Goal: Transaction & Acquisition: Purchase product/service

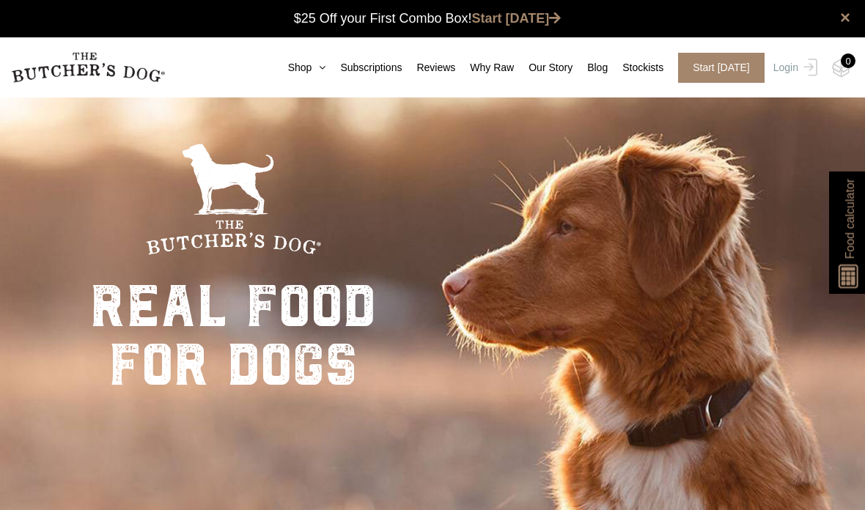
click at [298, 70] on link "Shop" at bounding box center [299, 67] width 53 height 15
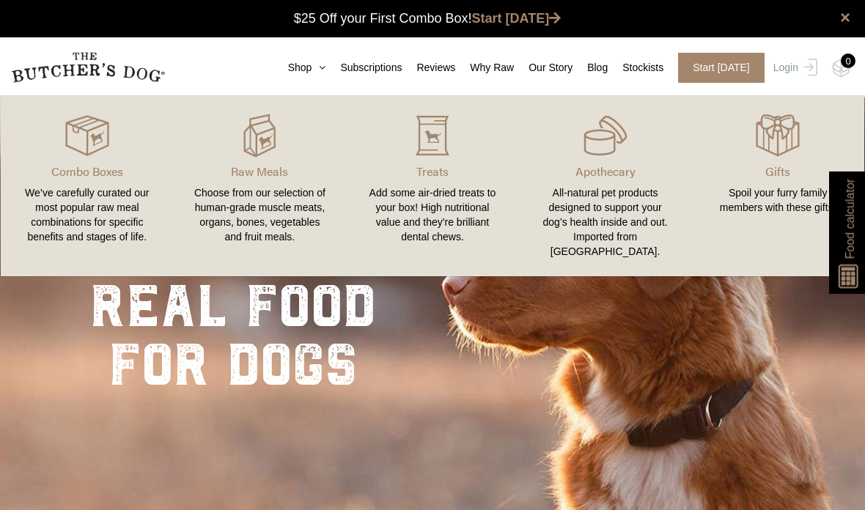
click at [264, 208] on div "Choose from our selection of human-grade muscle meats, organs, bones, vegetable…" at bounding box center [260, 214] width 138 height 59
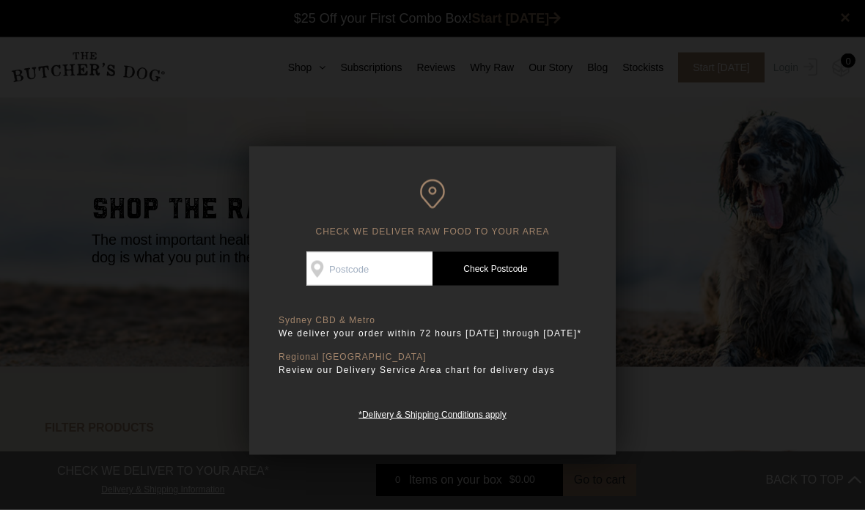
click at [354, 267] on input "Check Availability At" at bounding box center [369, 269] width 126 height 34
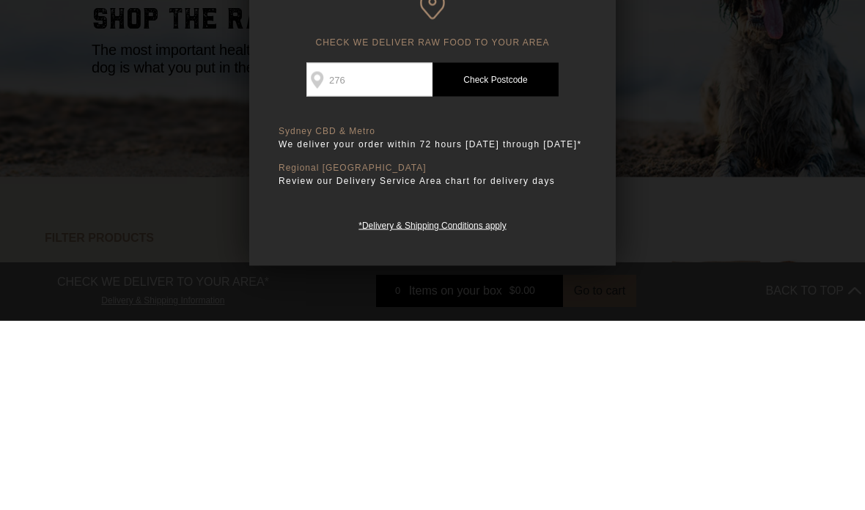
type input "2768"
click at [515, 252] on link "Check Postcode" at bounding box center [496, 269] width 126 height 34
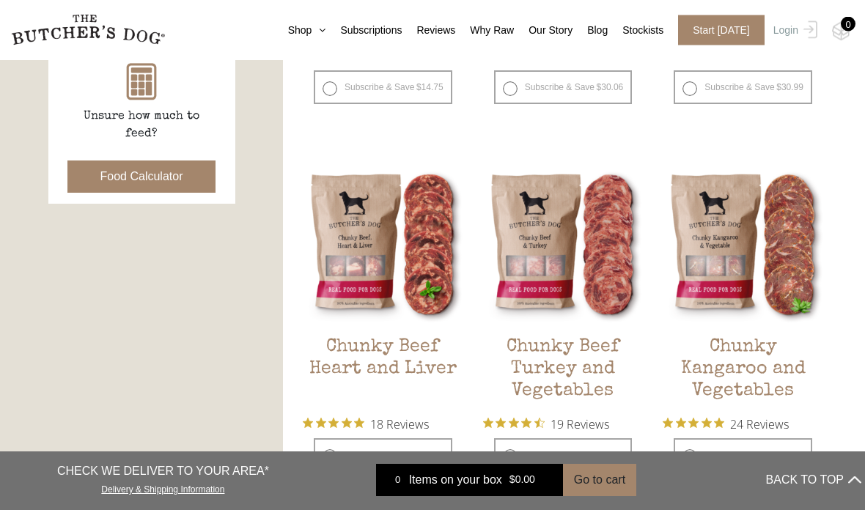
scroll to position [690, 0]
click at [564, 373] on h2 "Chunky Beef Turkey and Vegetables" at bounding box center [563, 370] width 161 height 69
